Goal: Transaction & Acquisition: Purchase product/service

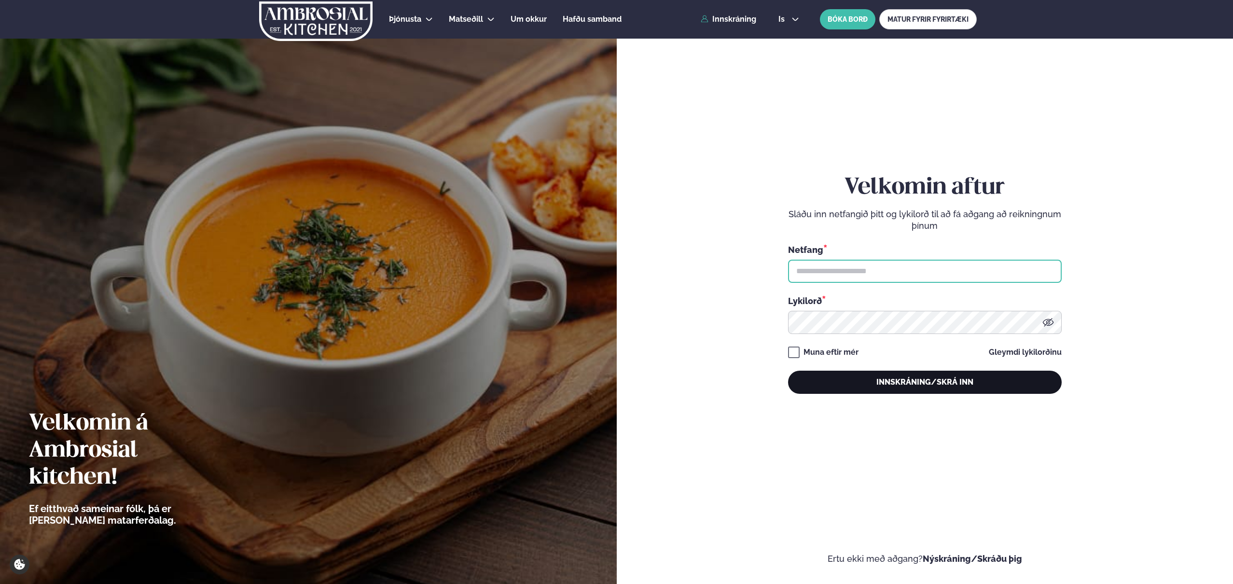
type input "**********"
click at [882, 387] on button "Innskráning/Skrá inn" at bounding box center [925, 382] width 274 height 23
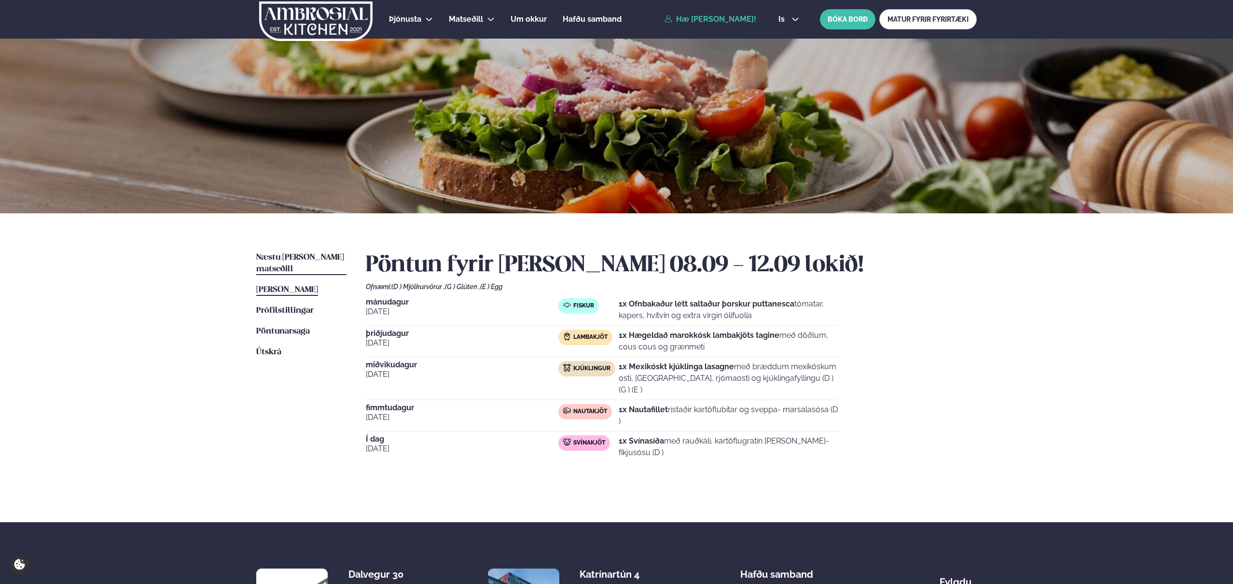
click at [304, 260] on span "Næstu [PERSON_NAME] matseðill" at bounding box center [300, 263] width 88 height 20
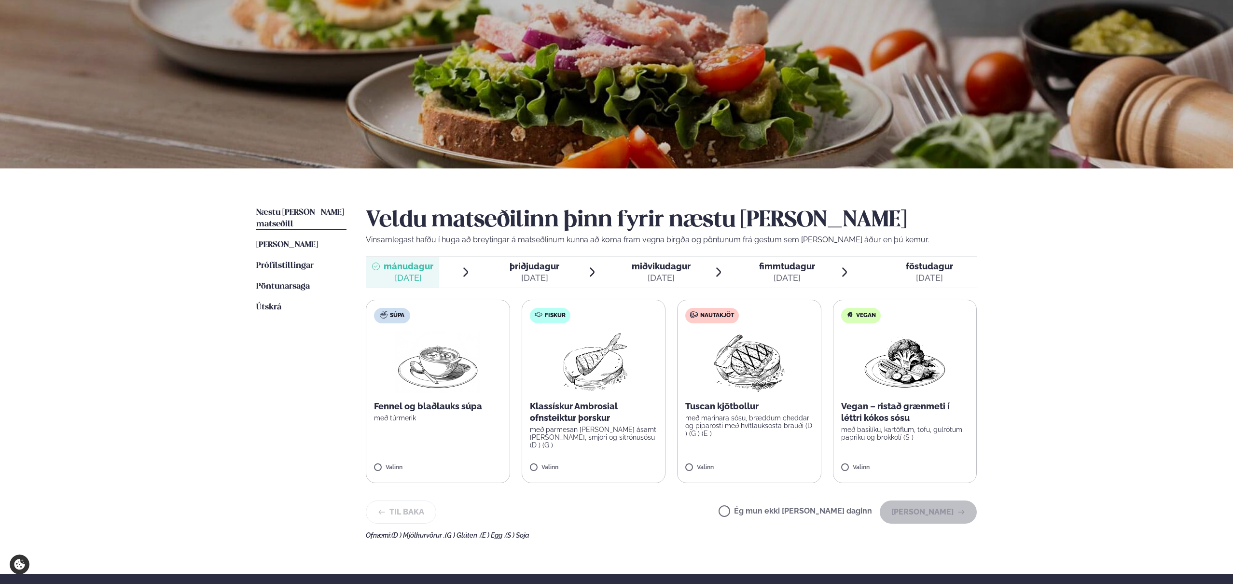
scroll to position [47, 0]
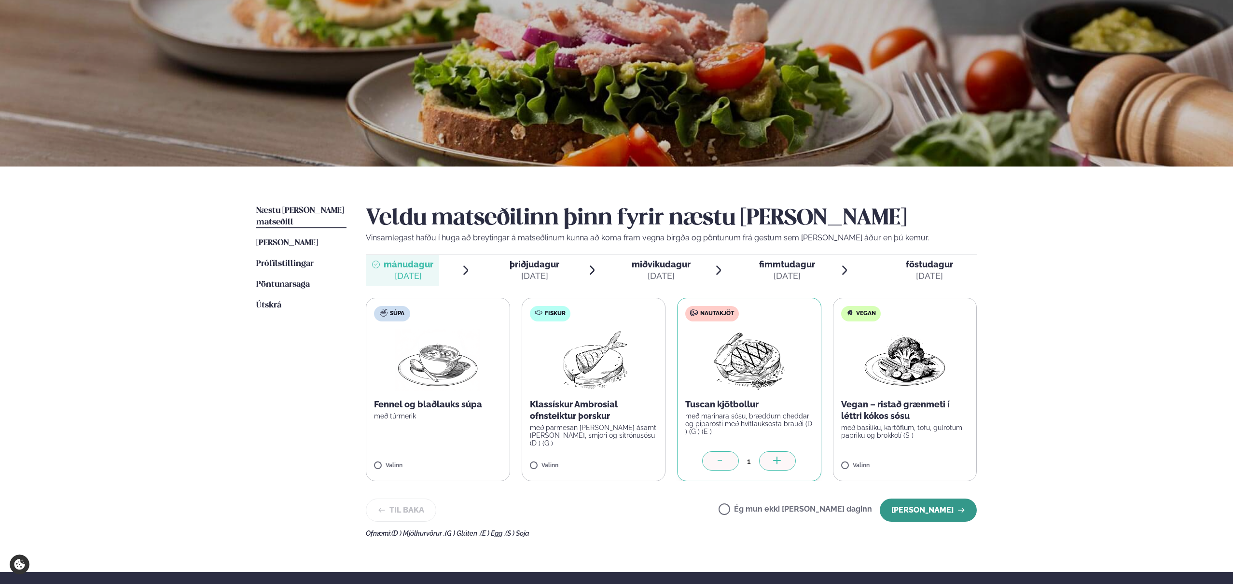
click at [925, 509] on button "[PERSON_NAME]" at bounding box center [928, 509] width 97 height 23
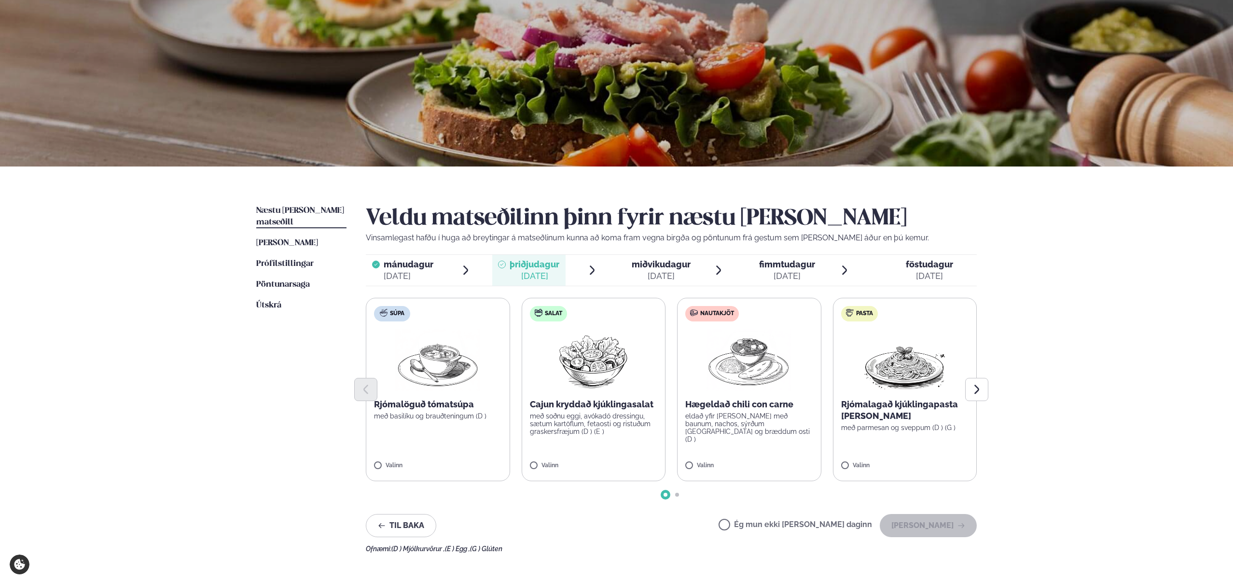
click at [684, 466] on label "Nautakjöt Hægeldað chili con carne eldað yfir [PERSON_NAME] með baunum, nachos,…" at bounding box center [749, 389] width 144 height 183
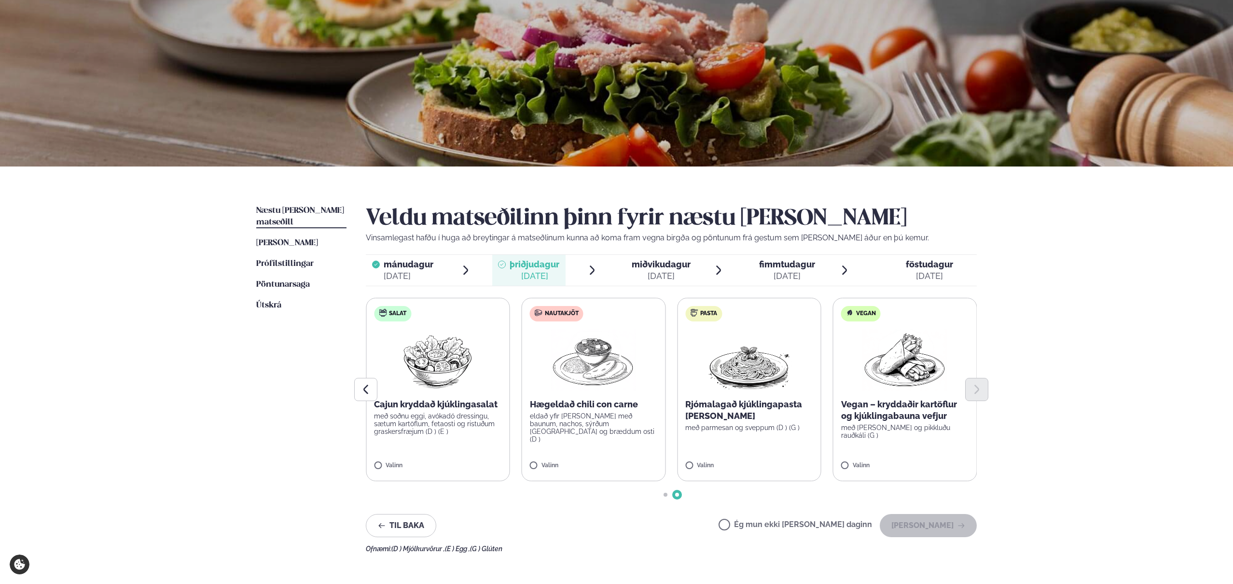
click at [528, 467] on label "Nautakjöt Hægeldað chili con carne eldað yfir [PERSON_NAME] með baunum, nachos,…" at bounding box center [594, 389] width 144 height 183
click at [937, 526] on button "[PERSON_NAME]" at bounding box center [928, 525] width 97 height 23
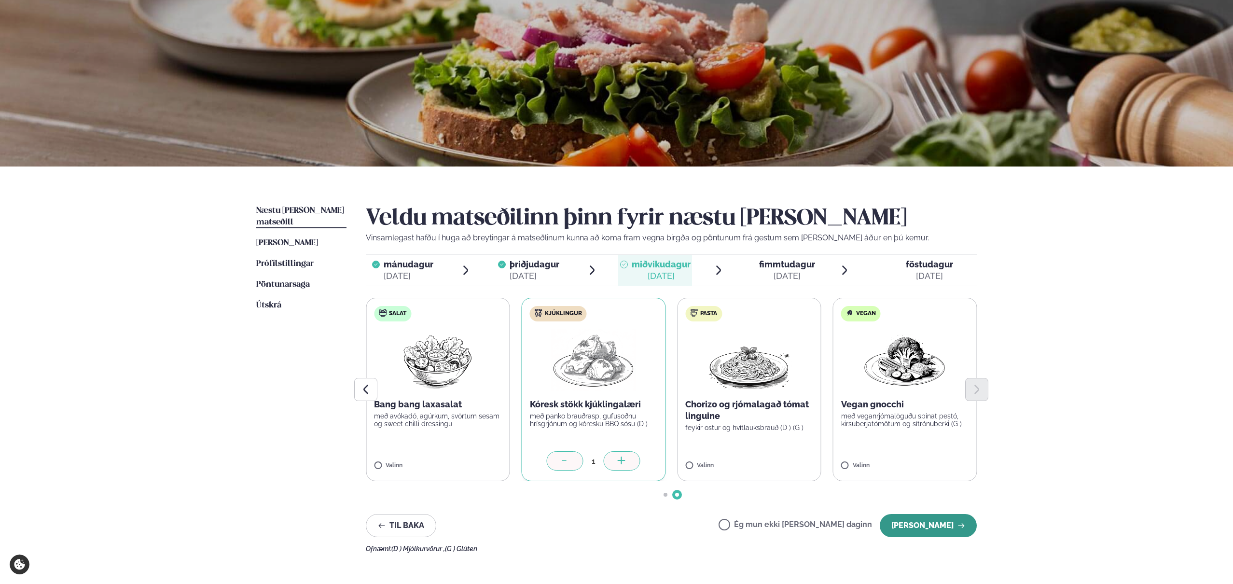
click at [926, 522] on button "[PERSON_NAME]" at bounding box center [928, 525] width 97 height 23
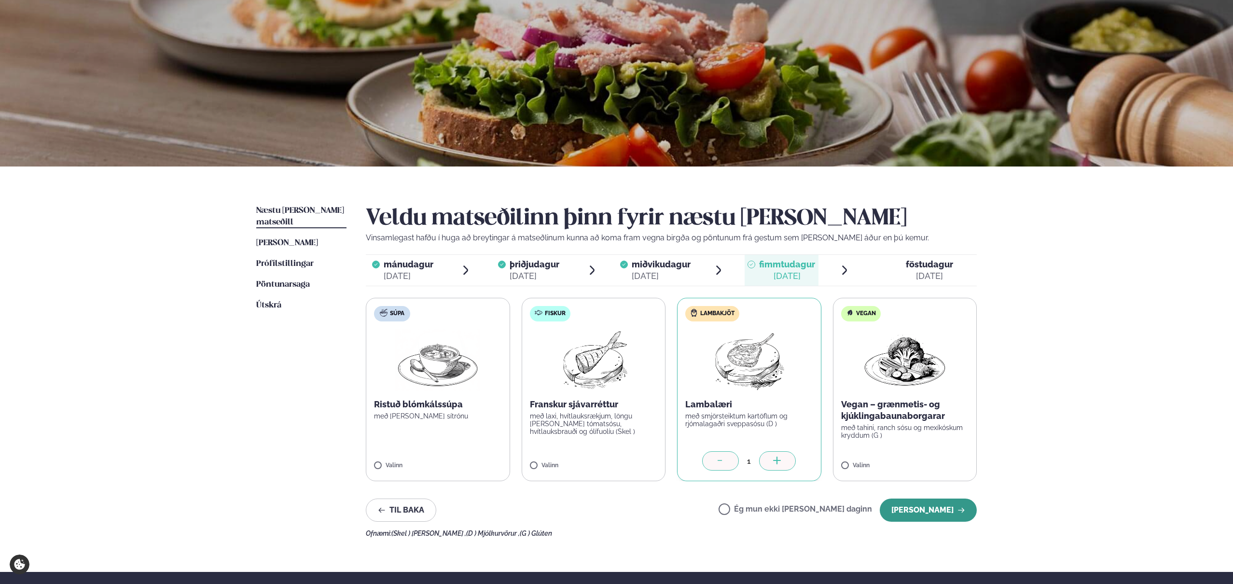
click at [907, 510] on button "[PERSON_NAME]" at bounding box center [928, 509] width 97 height 23
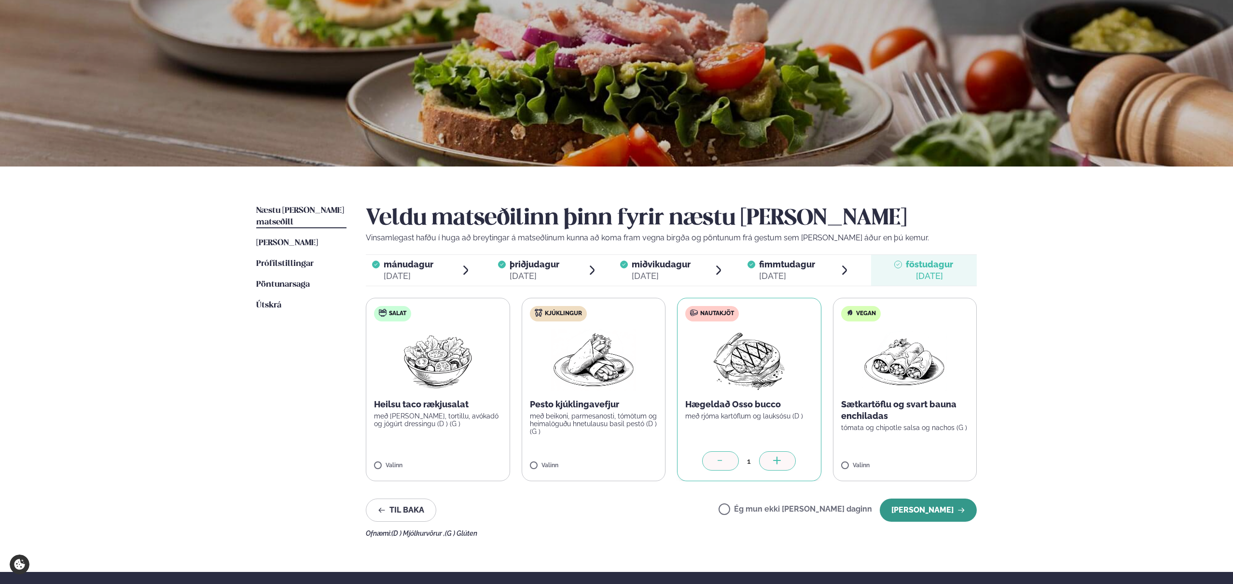
click at [914, 510] on button "[PERSON_NAME]" at bounding box center [928, 509] width 97 height 23
